Goal: Task Accomplishment & Management: Use online tool/utility

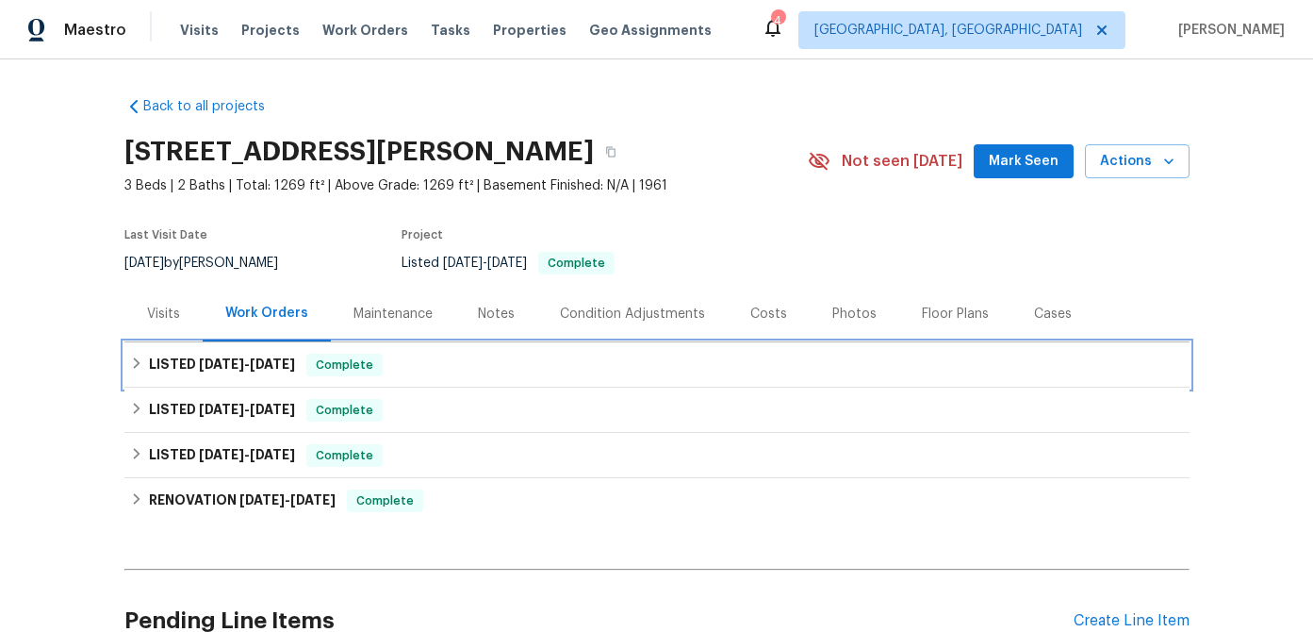
click at [209, 370] on span "[DATE]" at bounding box center [221, 363] width 45 height 13
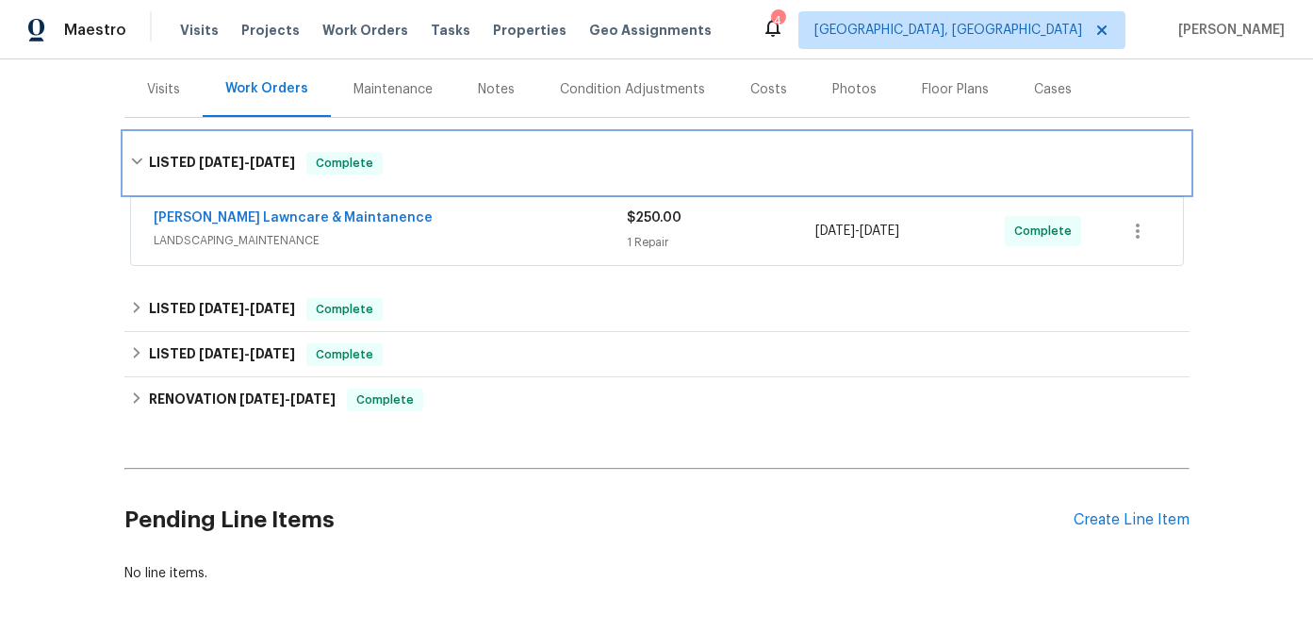
scroll to position [237, 0]
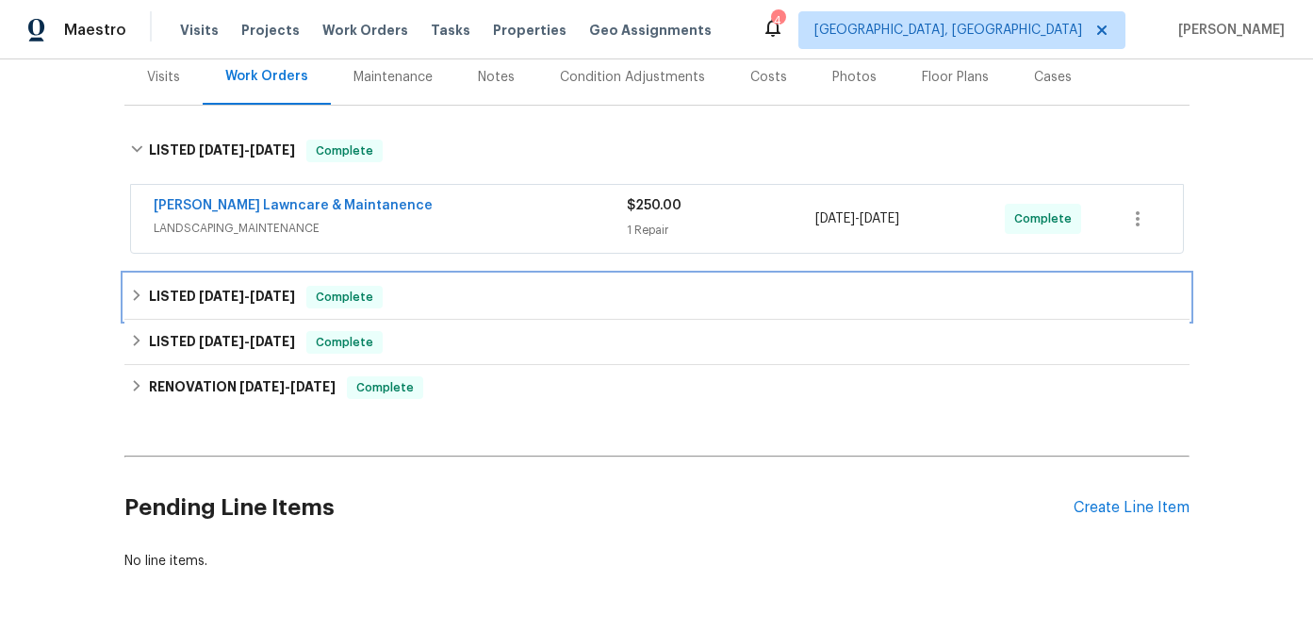
click at [277, 298] on span "[DATE]" at bounding box center [272, 295] width 45 height 13
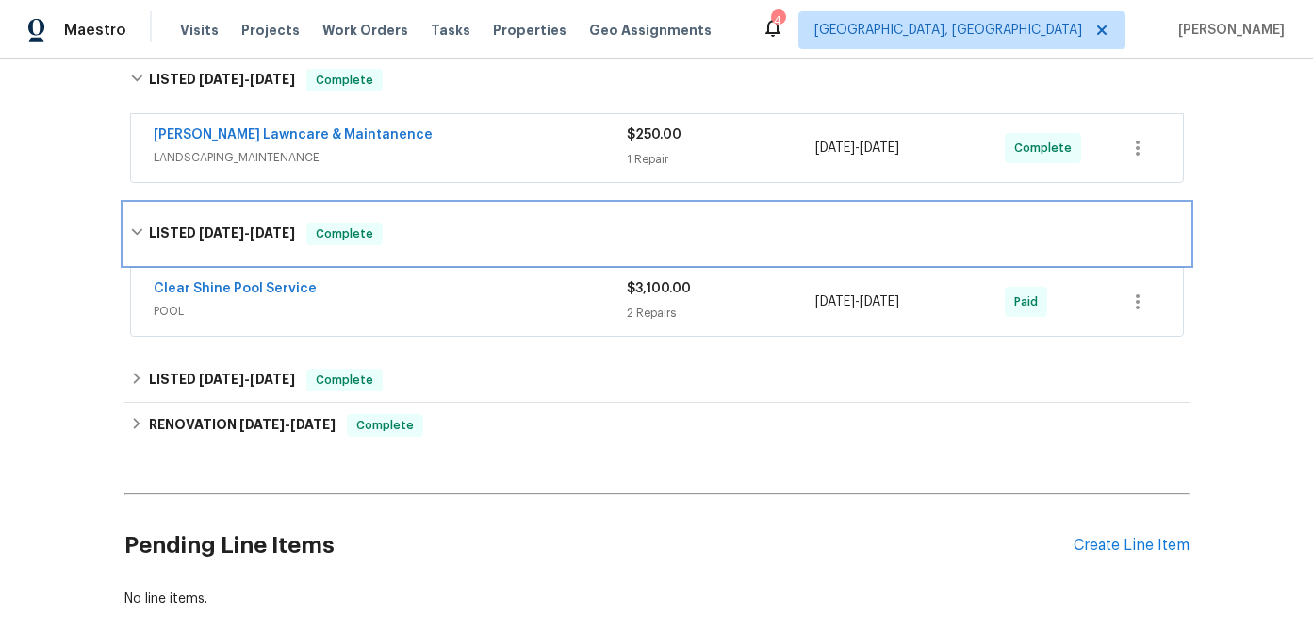
scroll to position [320, 0]
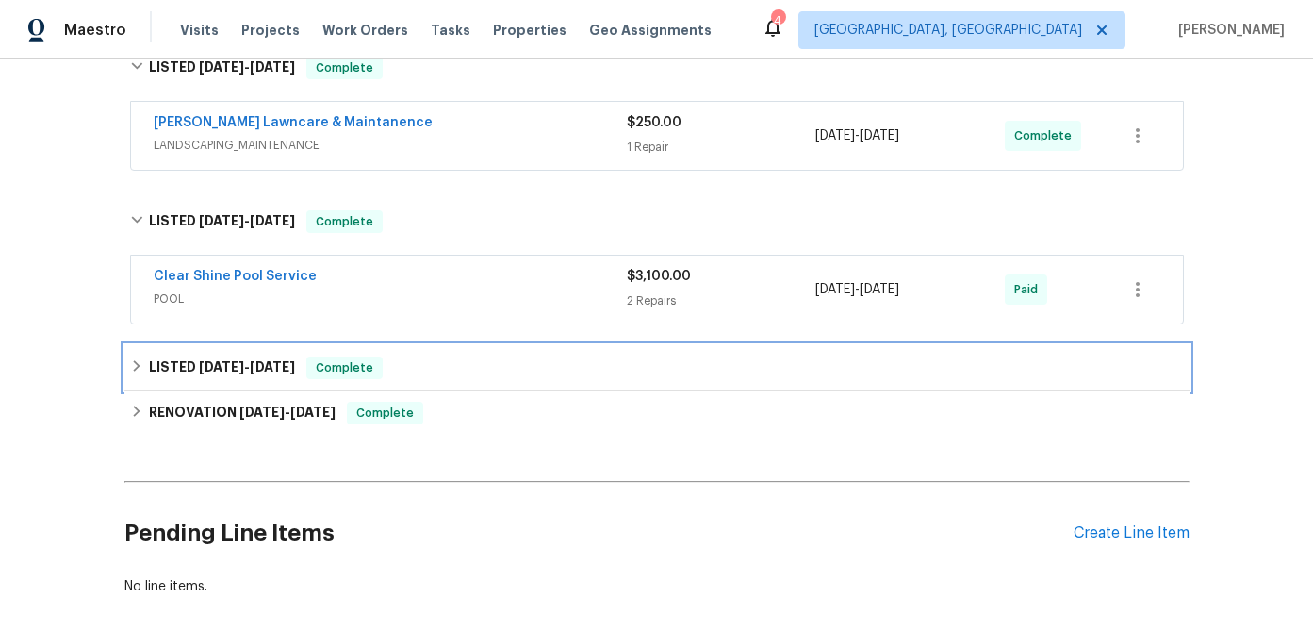
click at [271, 356] on h6 "LISTED [DATE] - [DATE]" at bounding box center [222, 367] width 146 height 23
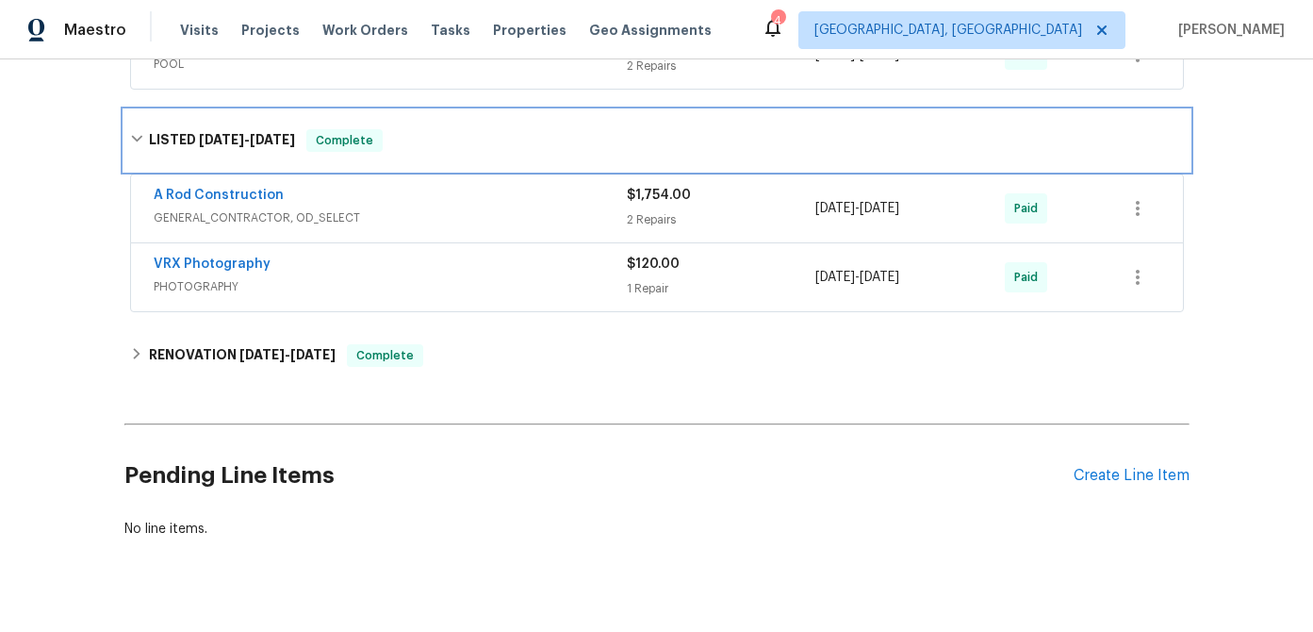
scroll to position [556, 0]
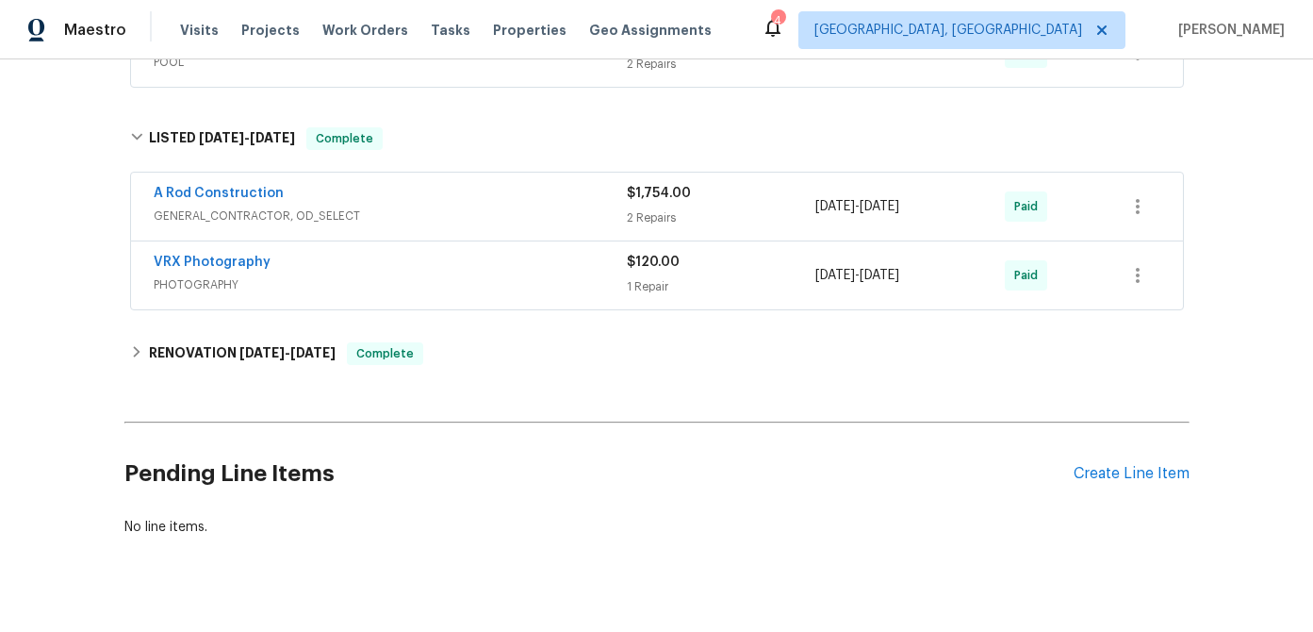
click at [465, 185] on div "A Rod Construction" at bounding box center [390, 195] width 473 height 23
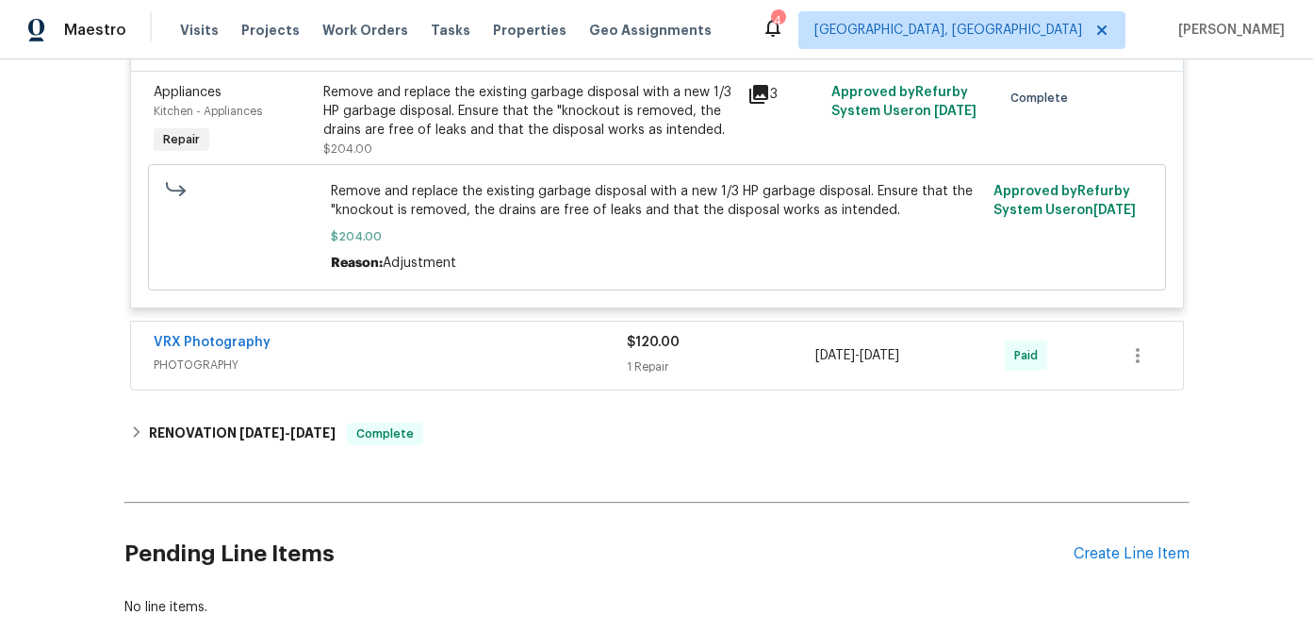
scroll to position [1107, 0]
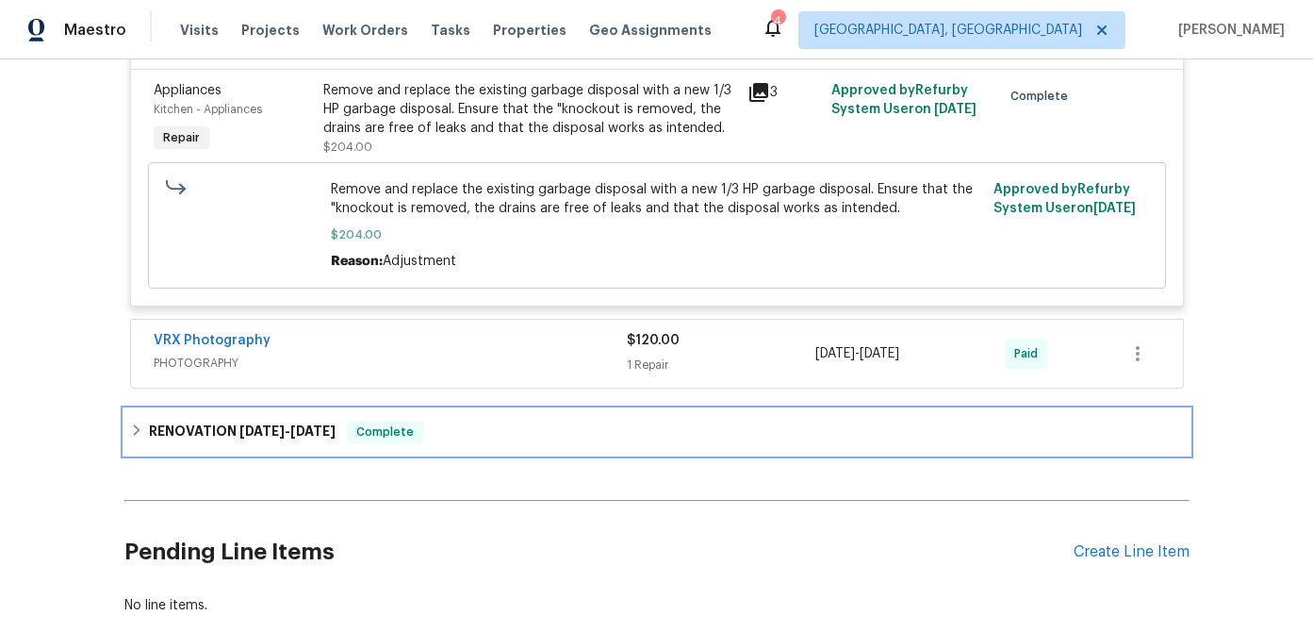
click at [249, 436] on span "[DATE]" at bounding box center [261, 430] width 45 height 13
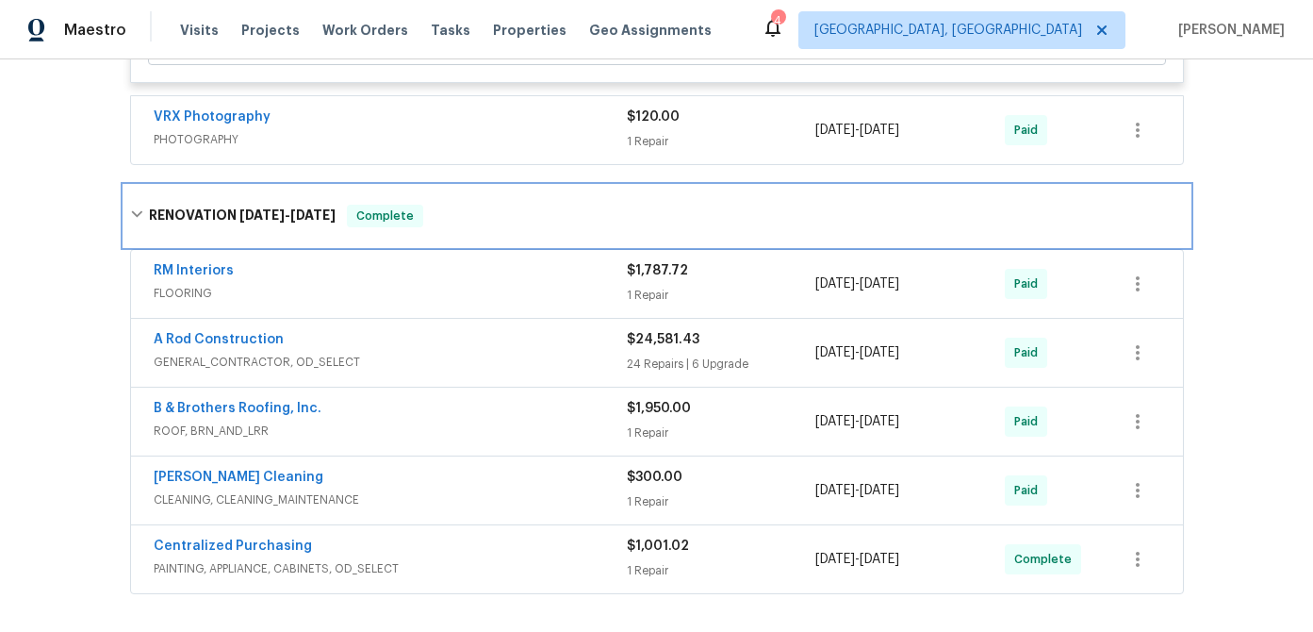
scroll to position [1337, 0]
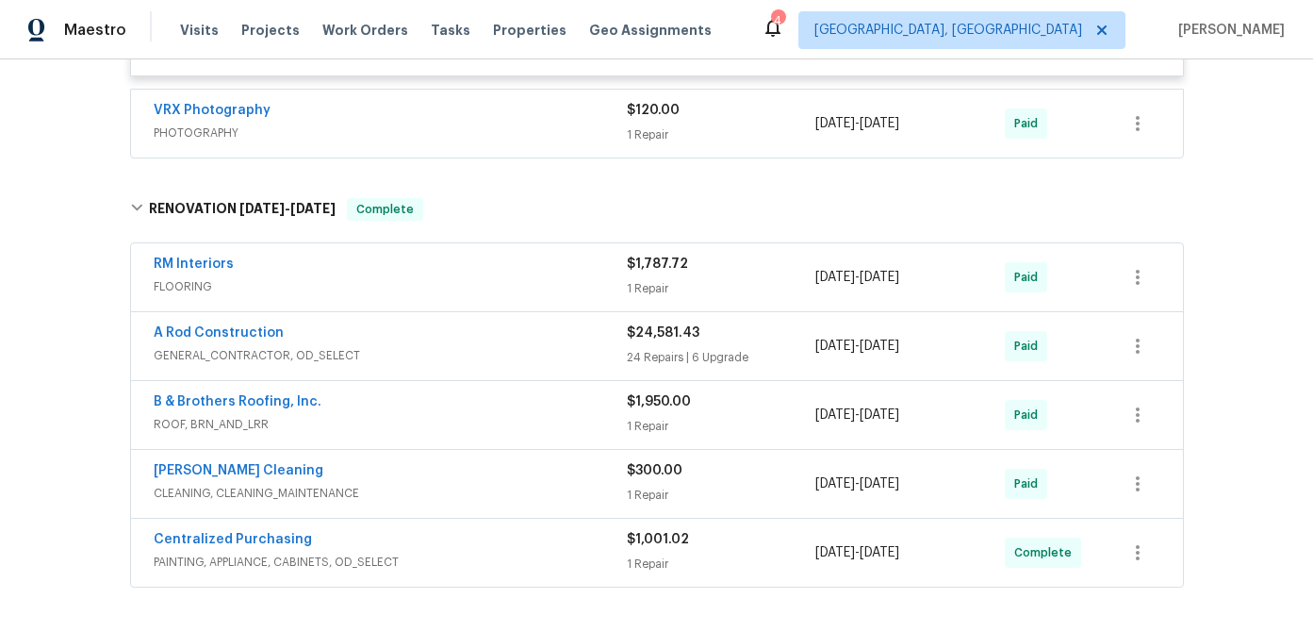
click at [425, 271] on div "RM Interiors" at bounding box center [390, 266] width 473 height 23
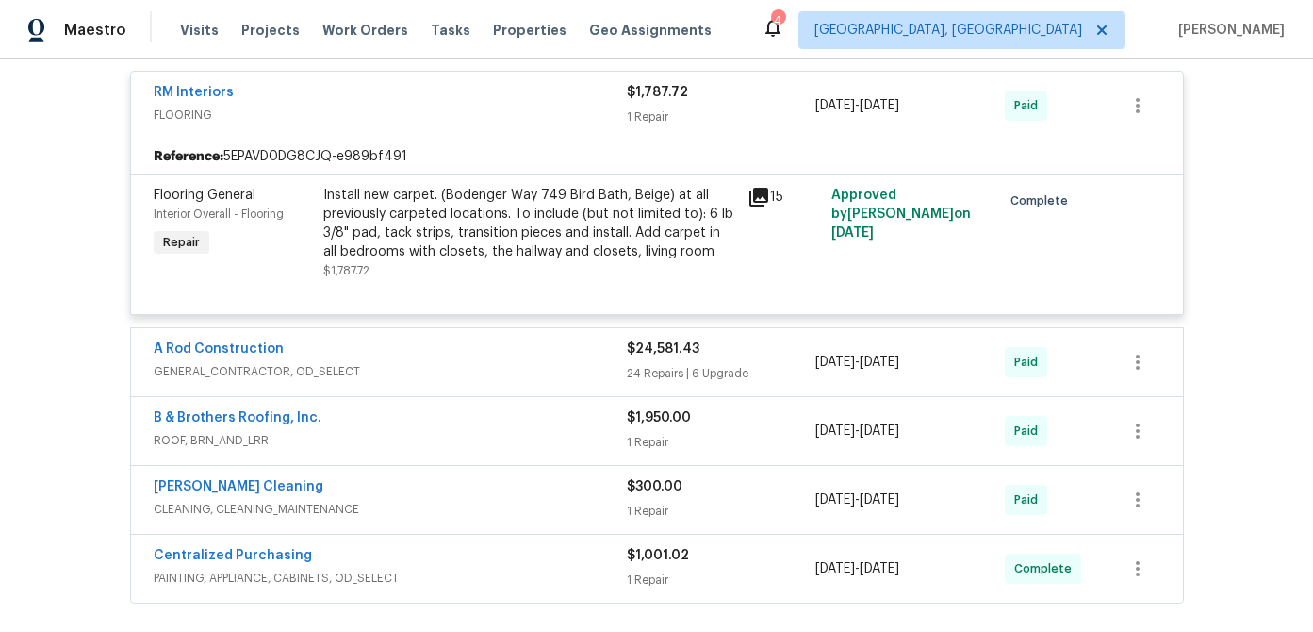
scroll to position [1529, 0]
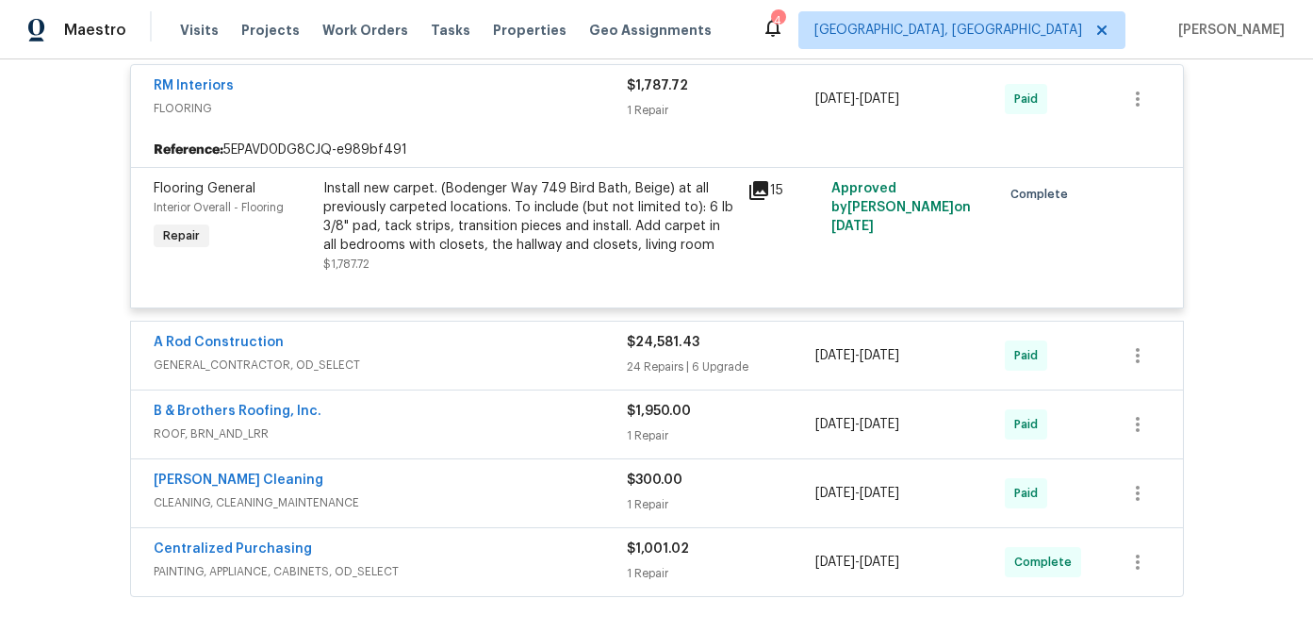
click at [467, 350] on div "A Rod Construction" at bounding box center [390, 344] width 473 height 23
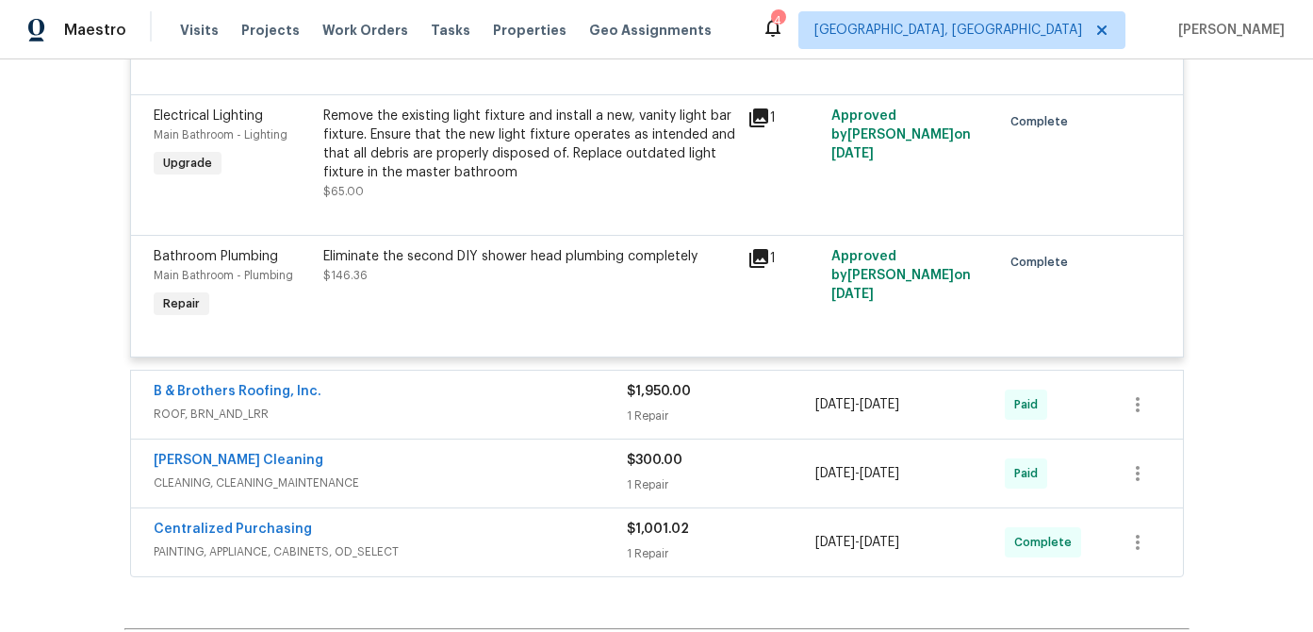
scroll to position [6805, 0]
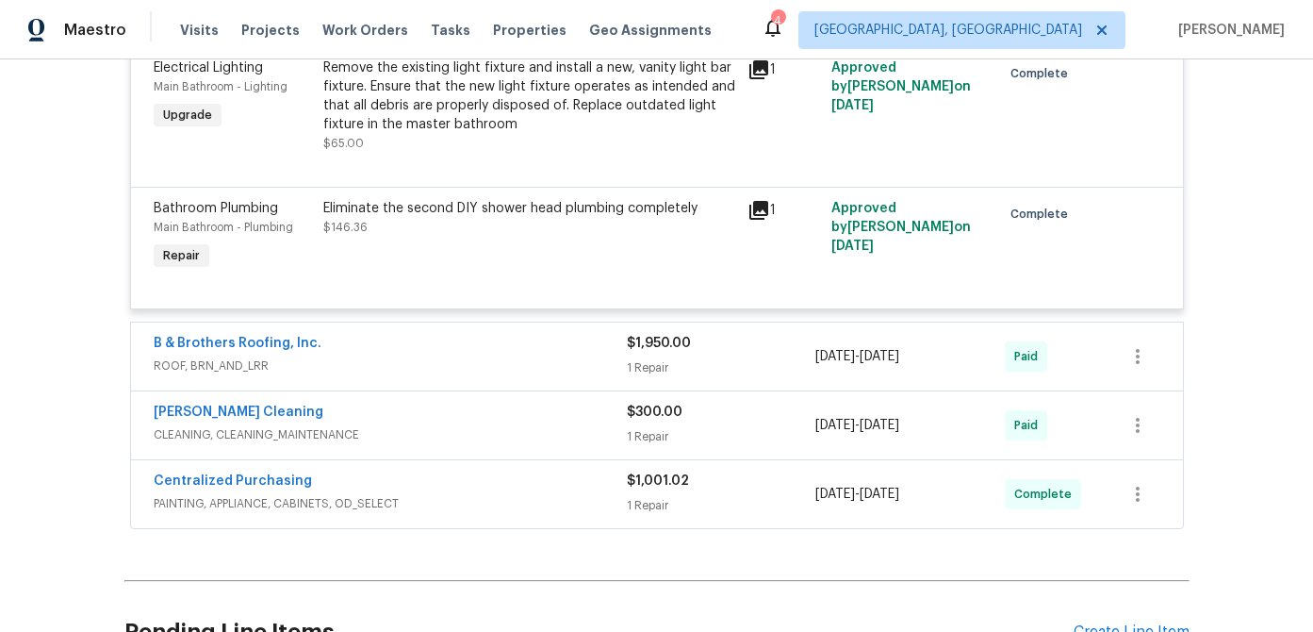
click at [366, 356] on span "ROOF, BRN_AND_LRR" at bounding box center [390, 365] width 473 height 19
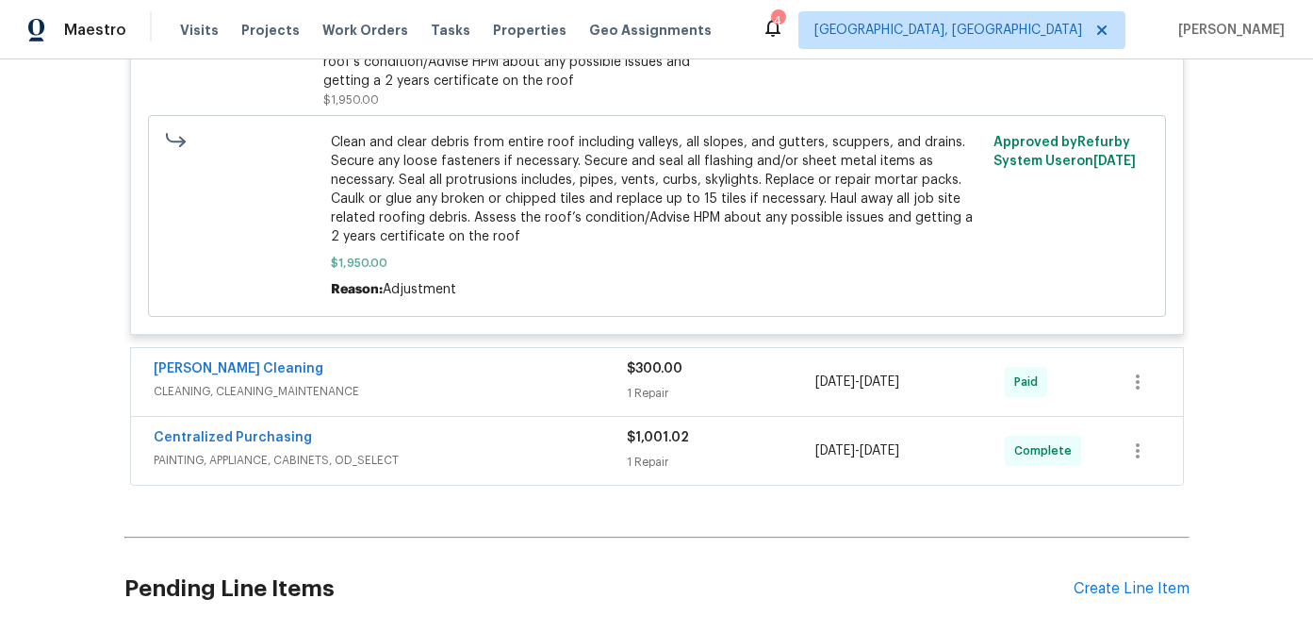
scroll to position [7326, 0]
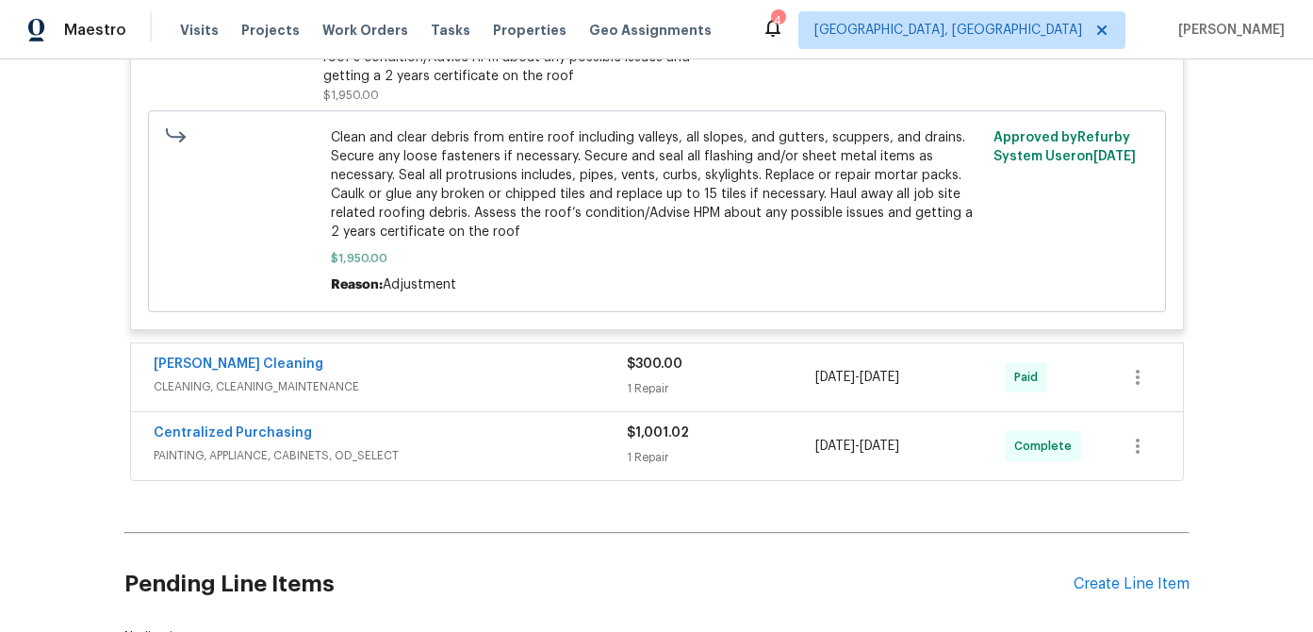
click at [366, 355] on div "[PERSON_NAME] Cleaning" at bounding box center [390, 365] width 473 height 23
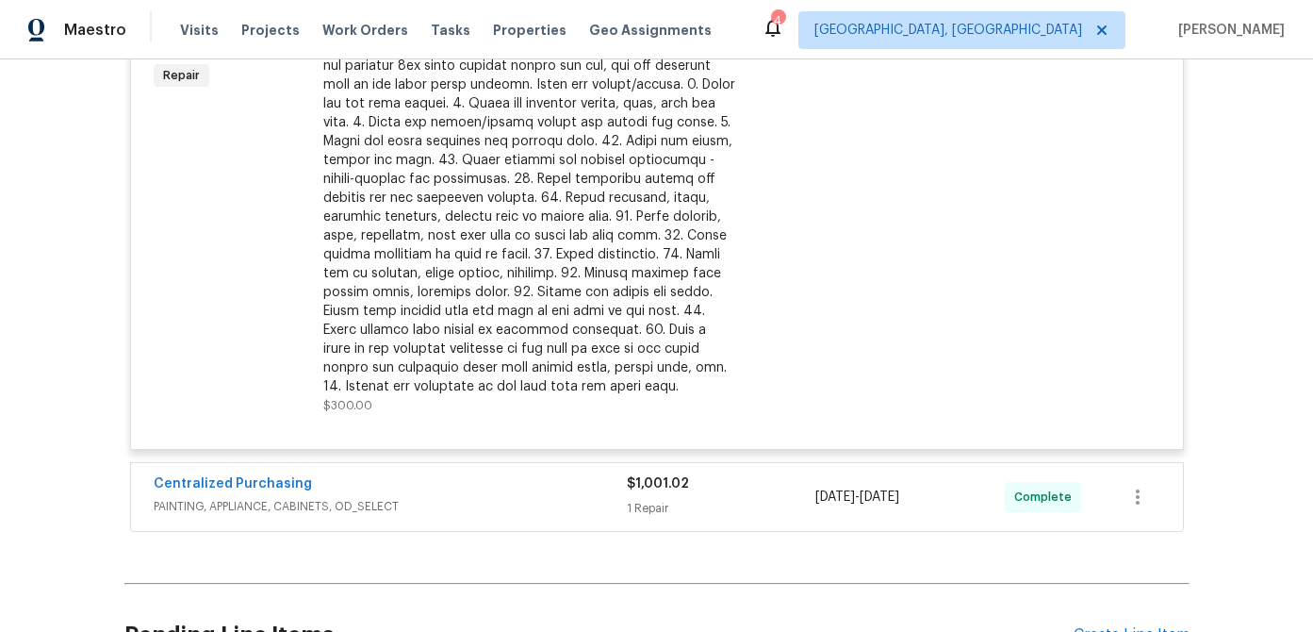
scroll to position [7962, 0]
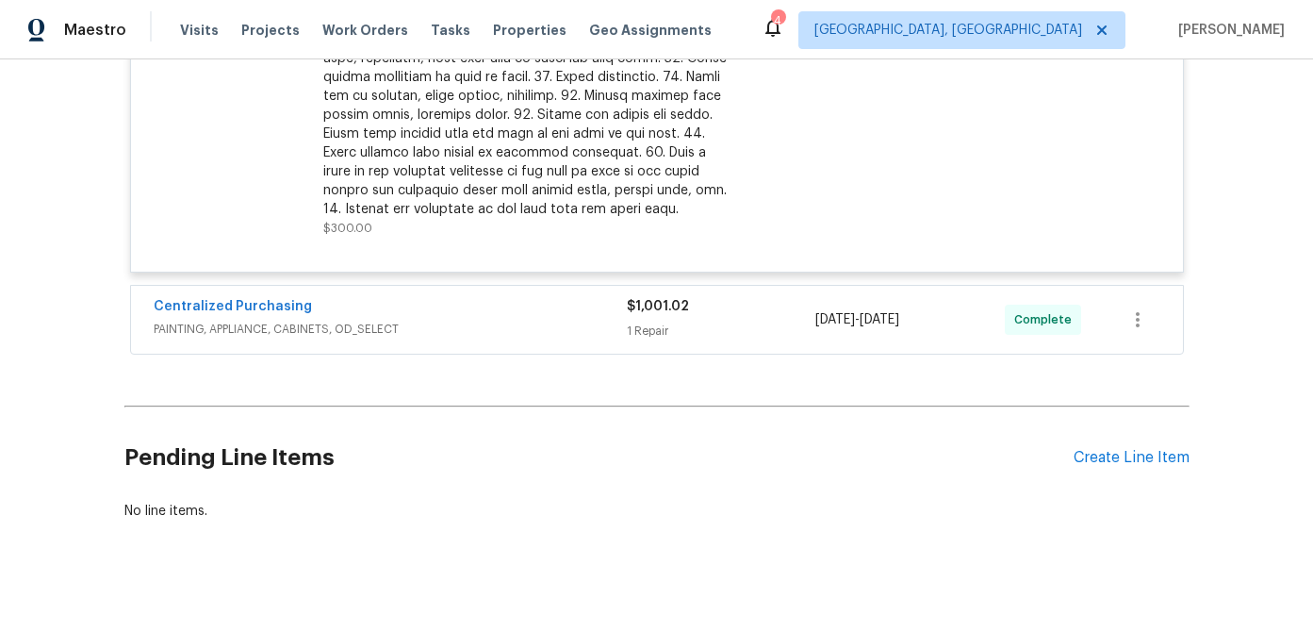
click at [365, 320] on span "PAINTING, APPLIANCE, CABINETS, OD_SELECT" at bounding box center [390, 329] width 473 height 19
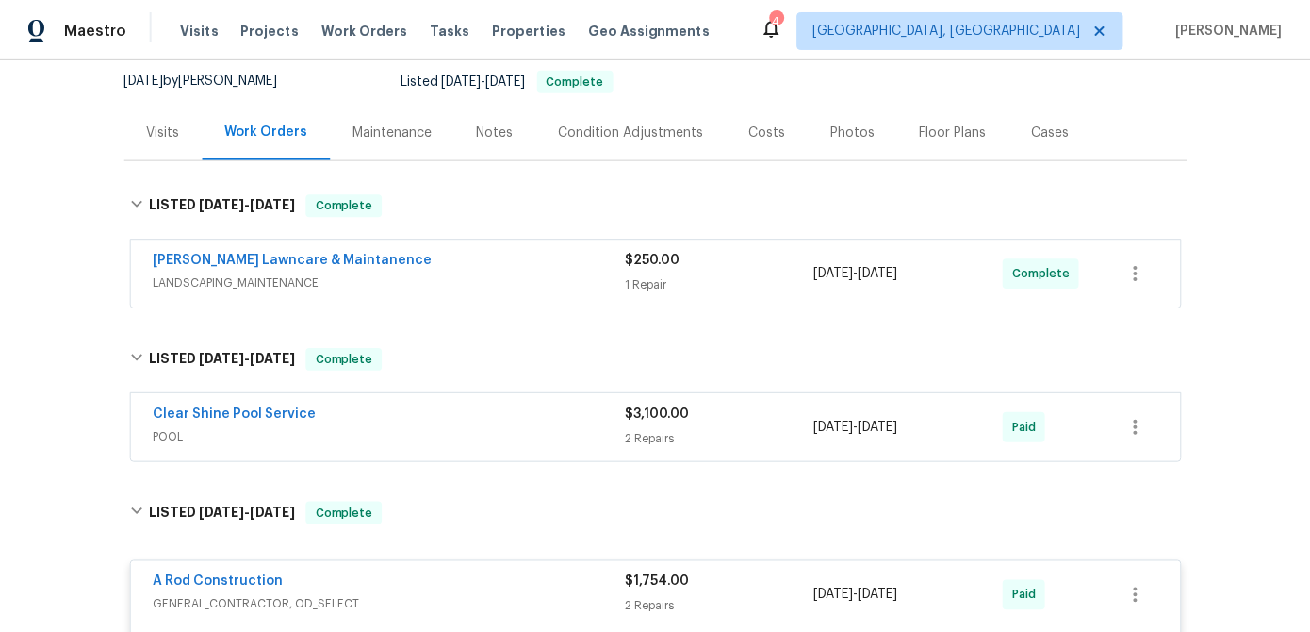
scroll to position [0, 0]
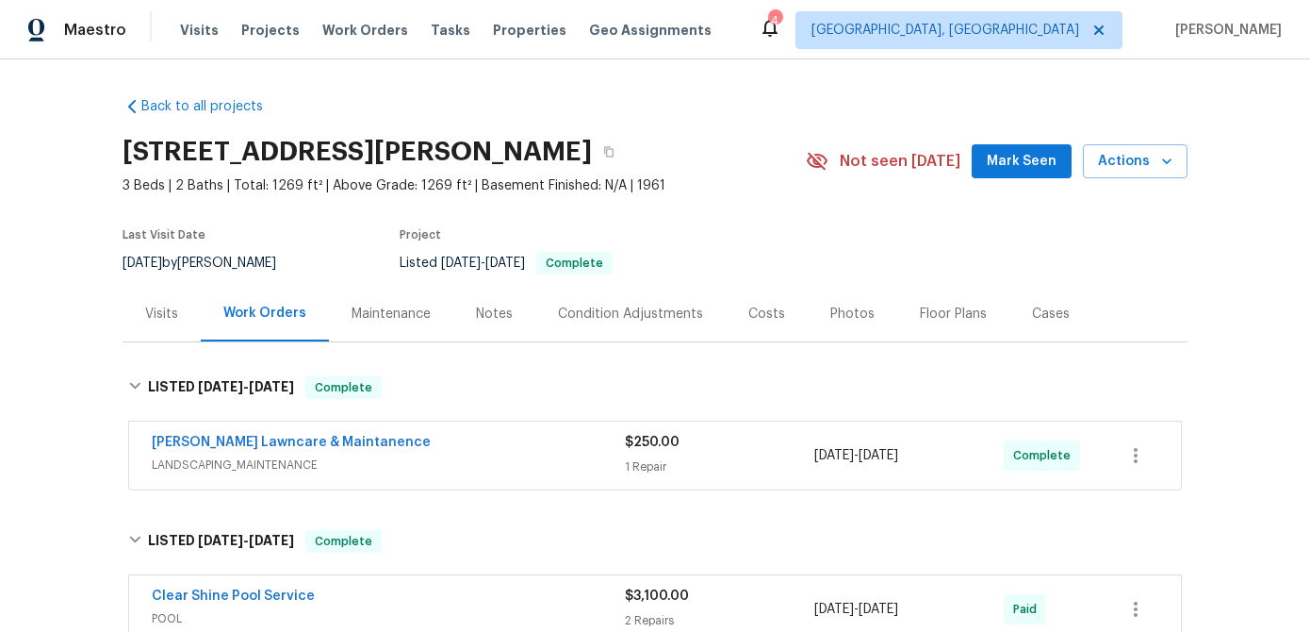
click at [413, 456] on span "LANDSCAPING_MAINTENANCE" at bounding box center [388, 464] width 473 height 19
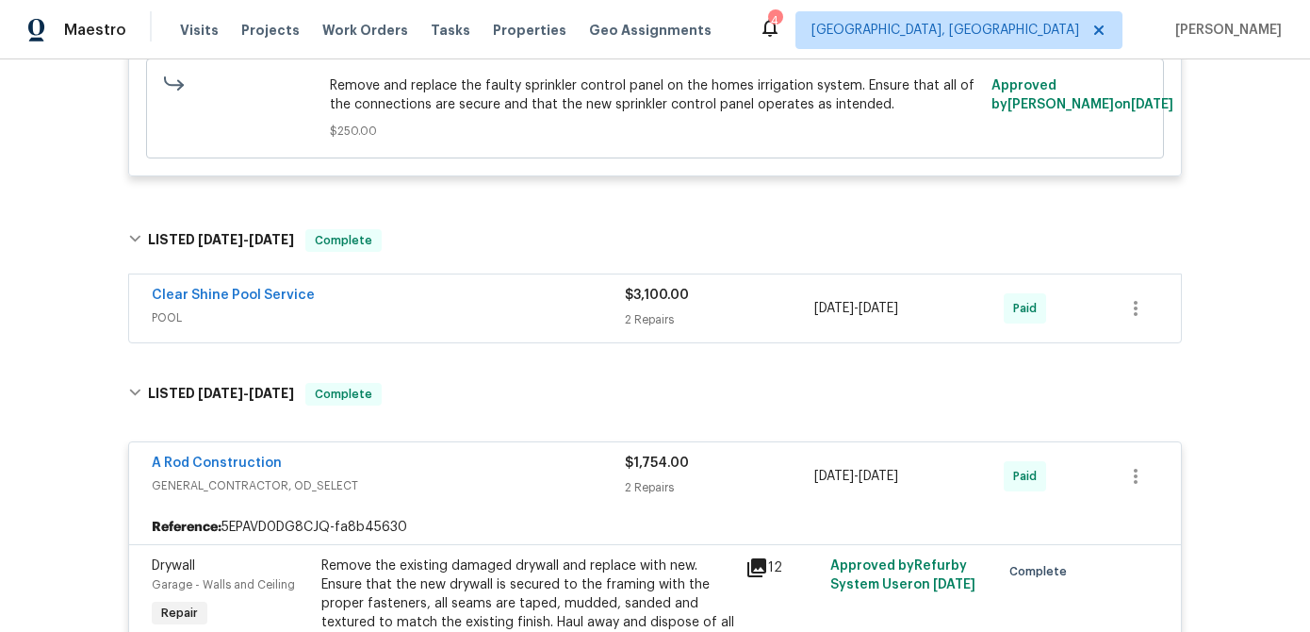
scroll to position [598, 0]
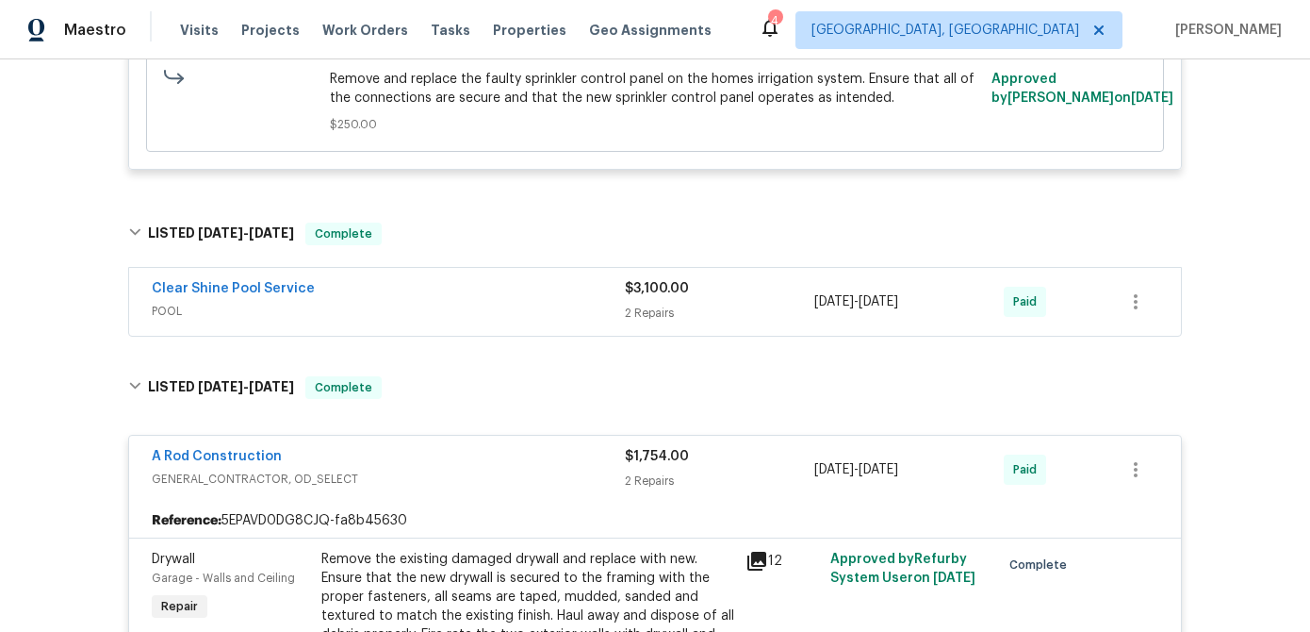
click at [378, 308] on span "POOL" at bounding box center [388, 311] width 473 height 19
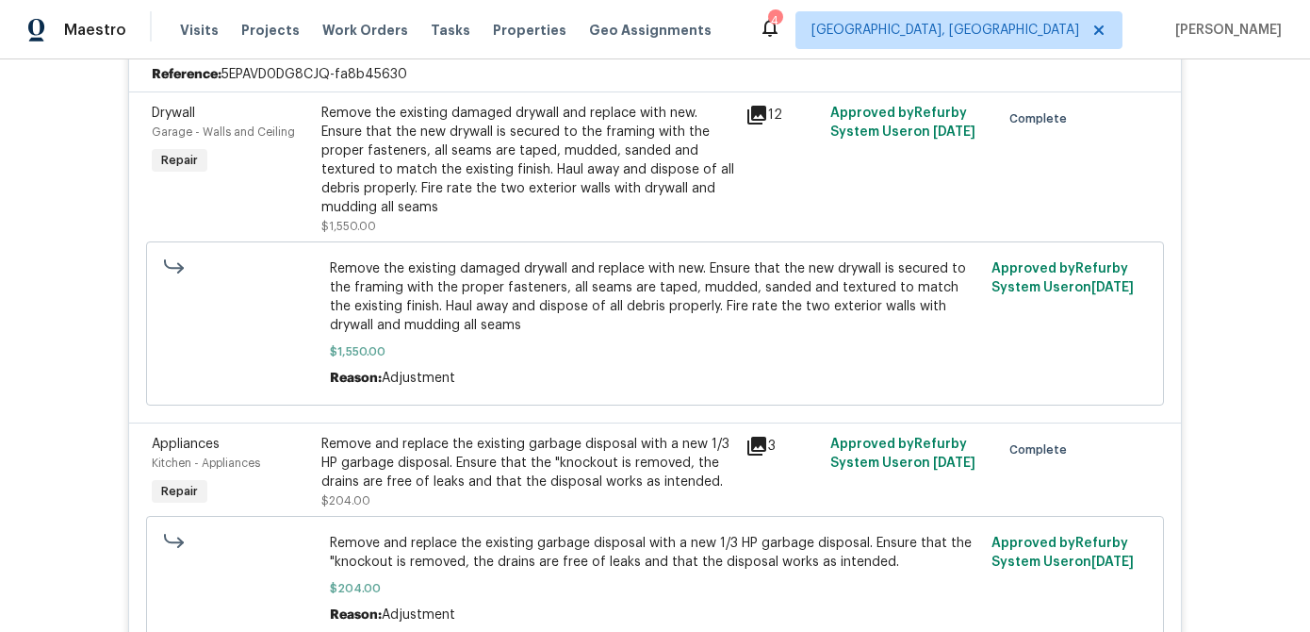
scroll to position [1351, 0]
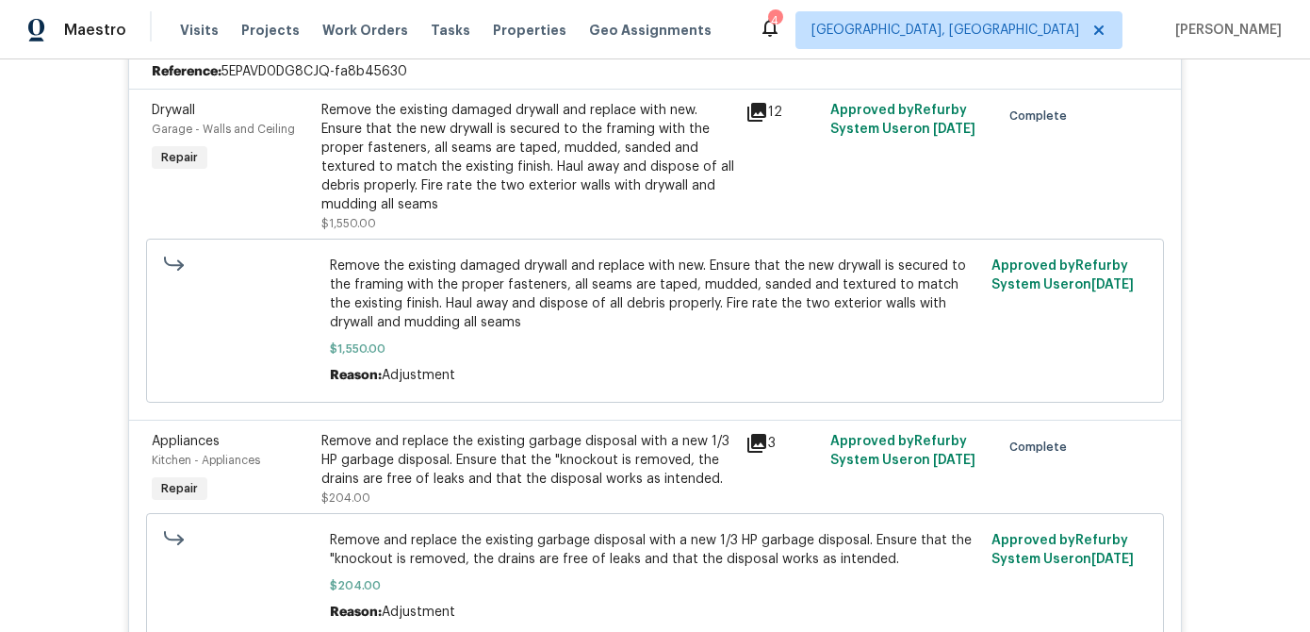
click at [752, 112] on icon at bounding box center [757, 112] width 19 height 19
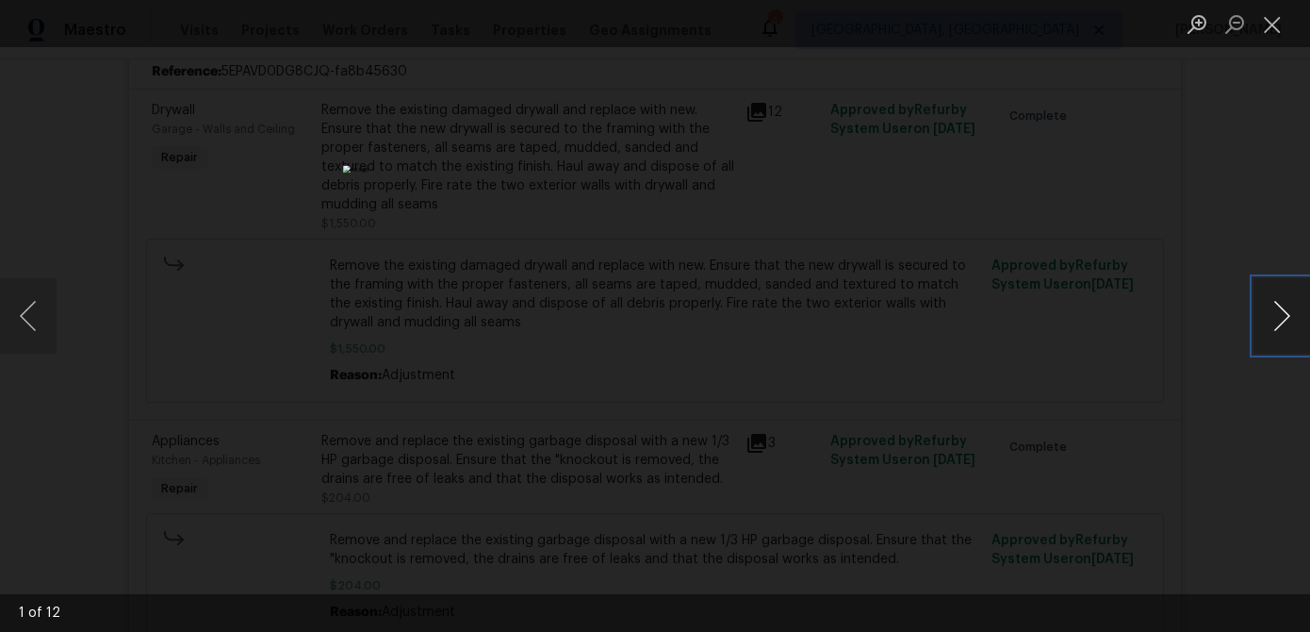
click at [1286, 318] on button "Next image" at bounding box center [1282, 315] width 57 height 75
click at [1278, 317] on button "Next image" at bounding box center [1282, 315] width 57 height 75
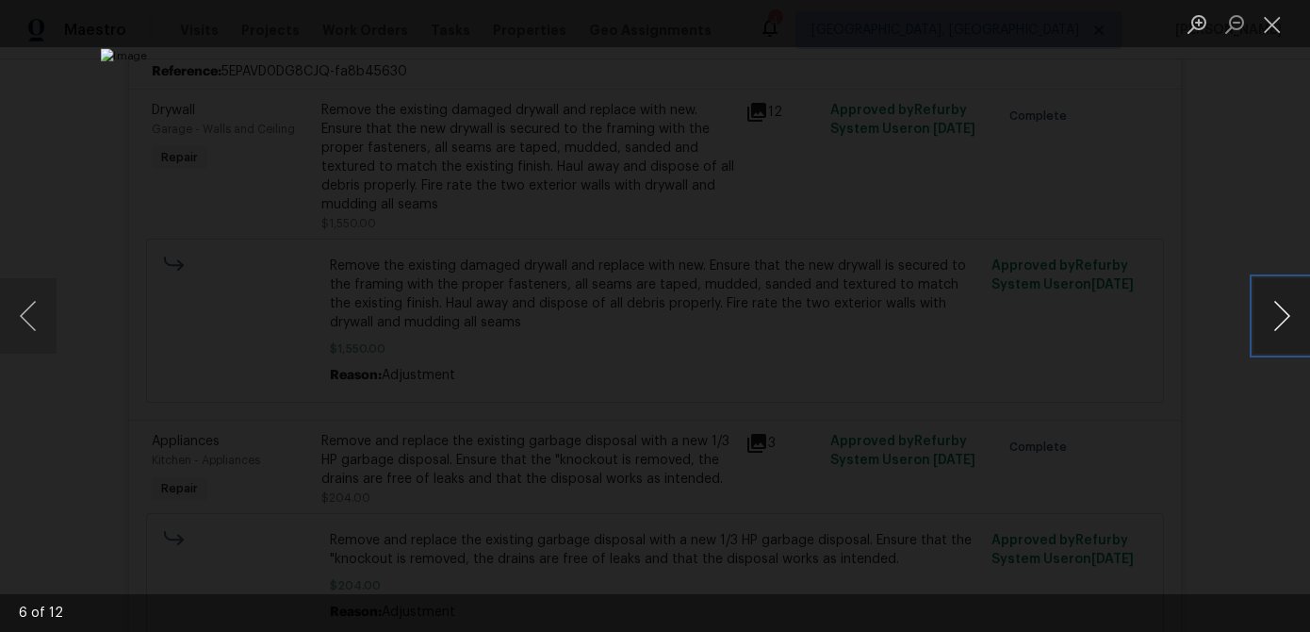
click at [1278, 317] on button "Next image" at bounding box center [1282, 315] width 57 height 75
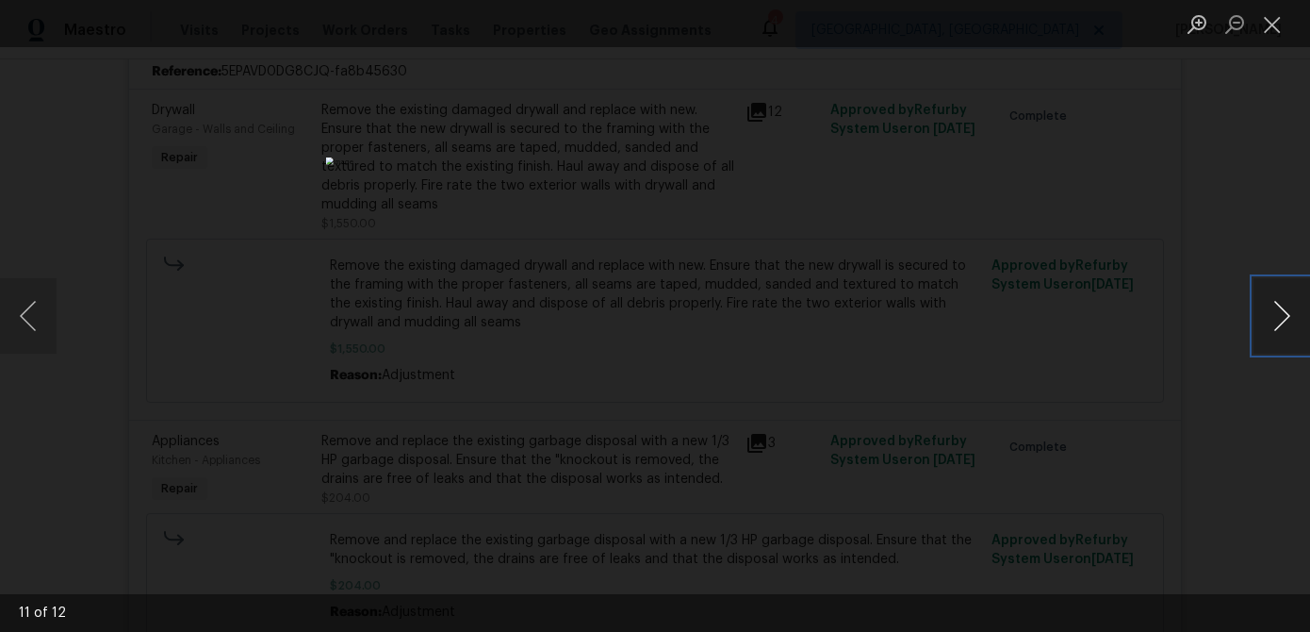
click at [1278, 317] on button "Next image" at bounding box center [1282, 315] width 57 height 75
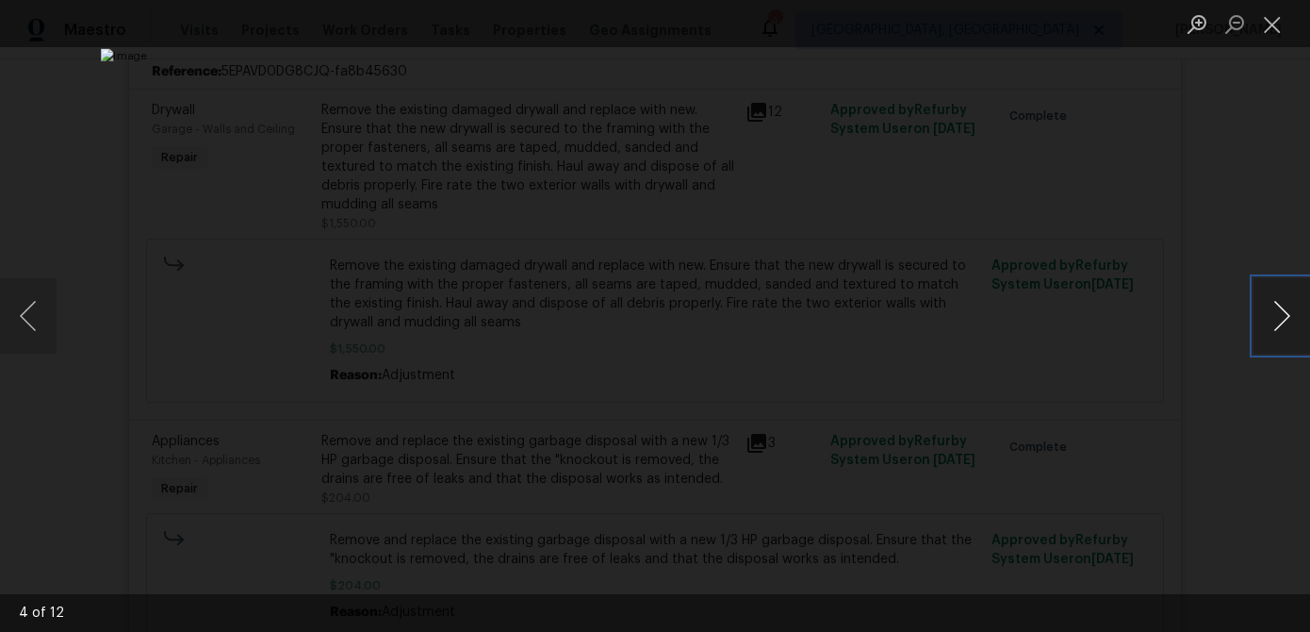
click at [1278, 317] on button "Next image" at bounding box center [1282, 315] width 57 height 75
click at [1278, 26] on button "Close lightbox" at bounding box center [1273, 24] width 38 height 33
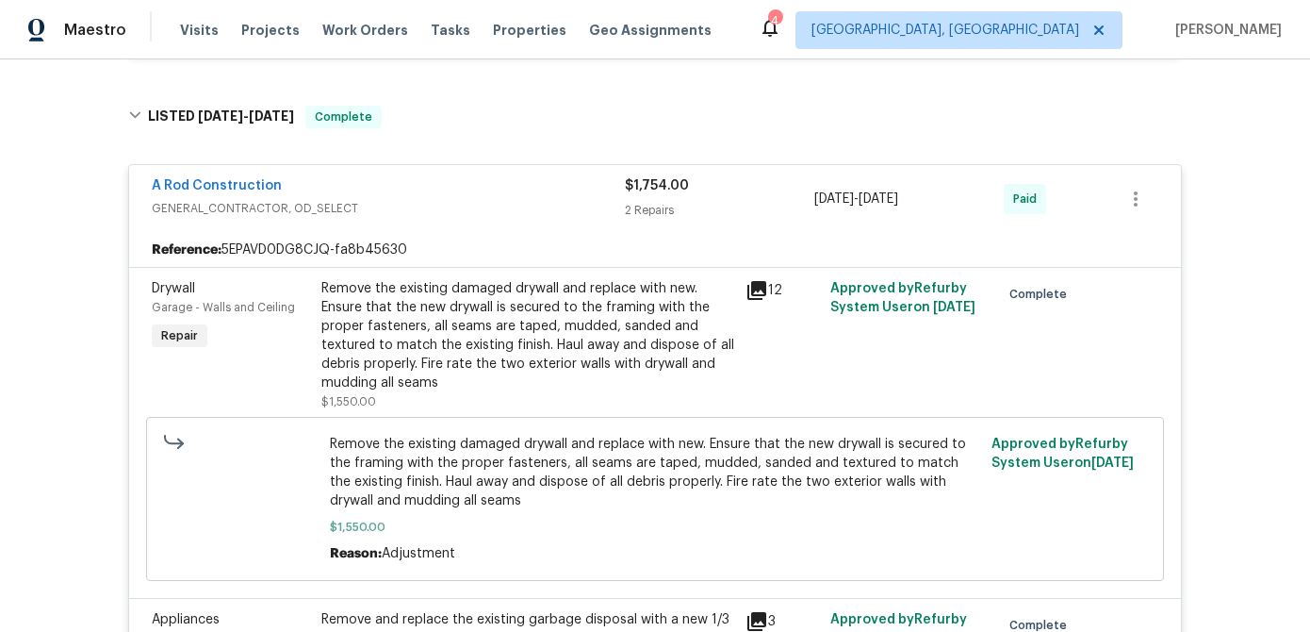
scroll to position [1171, 0]
click at [238, 189] on link "A Rod Construction" at bounding box center [217, 187] width 130 height 13
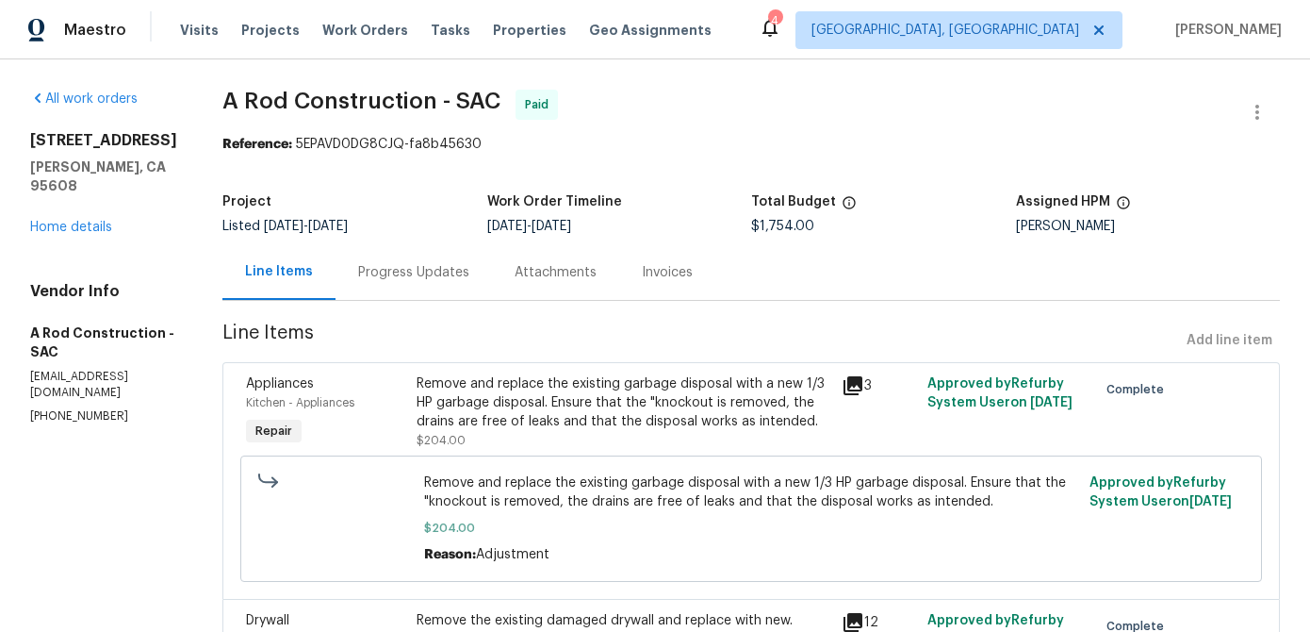
click at [671, 279] on div "Invoices" at bounding box center [667, 272] width 51 height 19
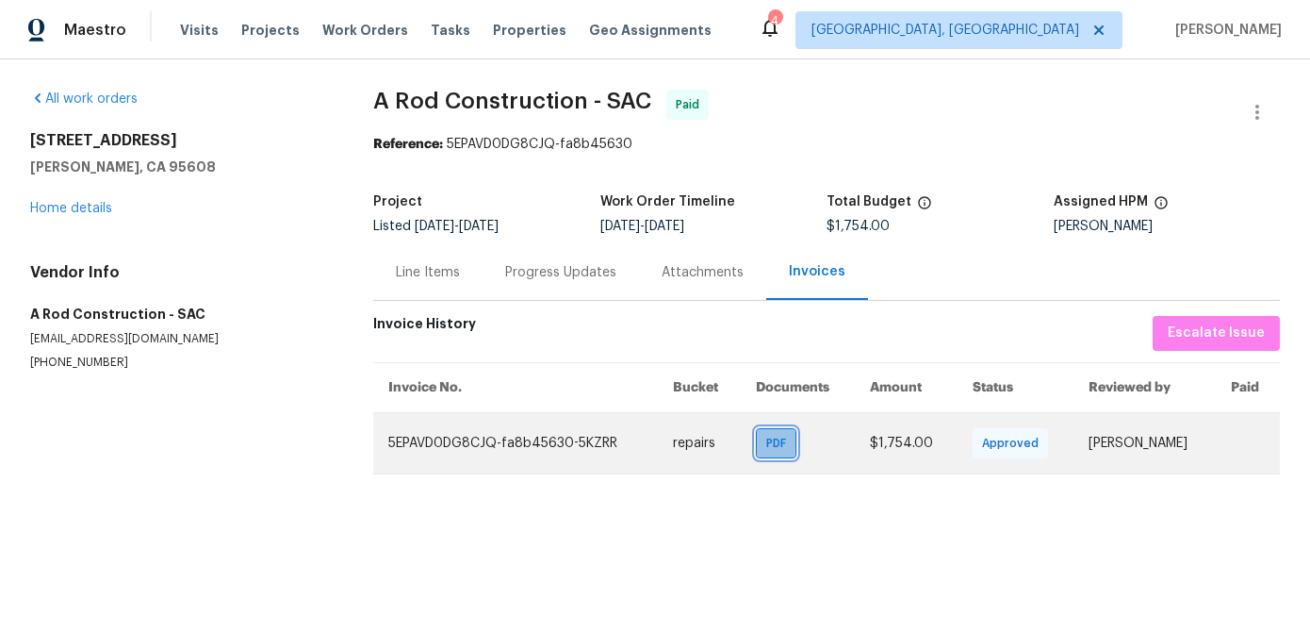
click at [766, 446] on span "PDF" at bounding box center [779, 443] width 27 height 19
